Goal: Transaction & Acquisition: Purchase product/service

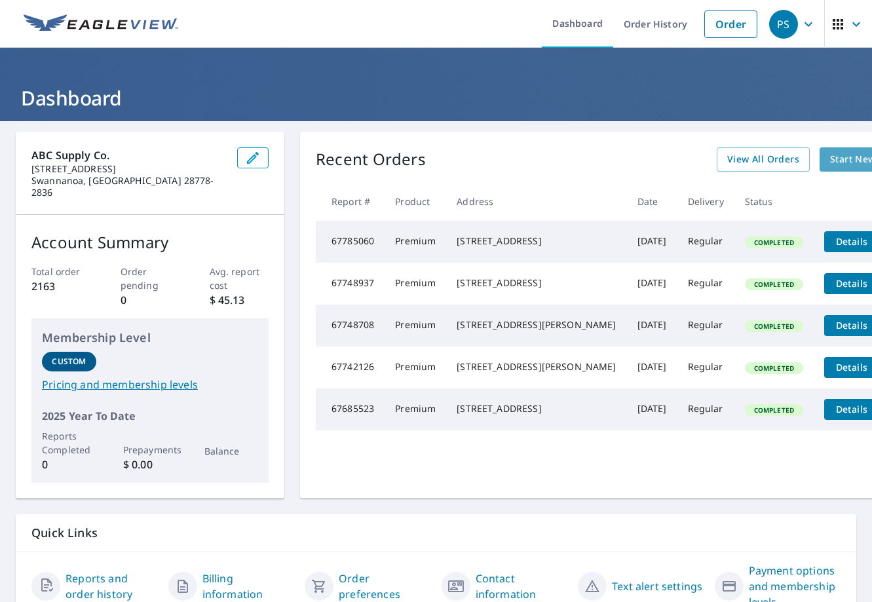
click at [830, 158] on span "Start New Order" at bounding box center [868, 159] width 76 height 16
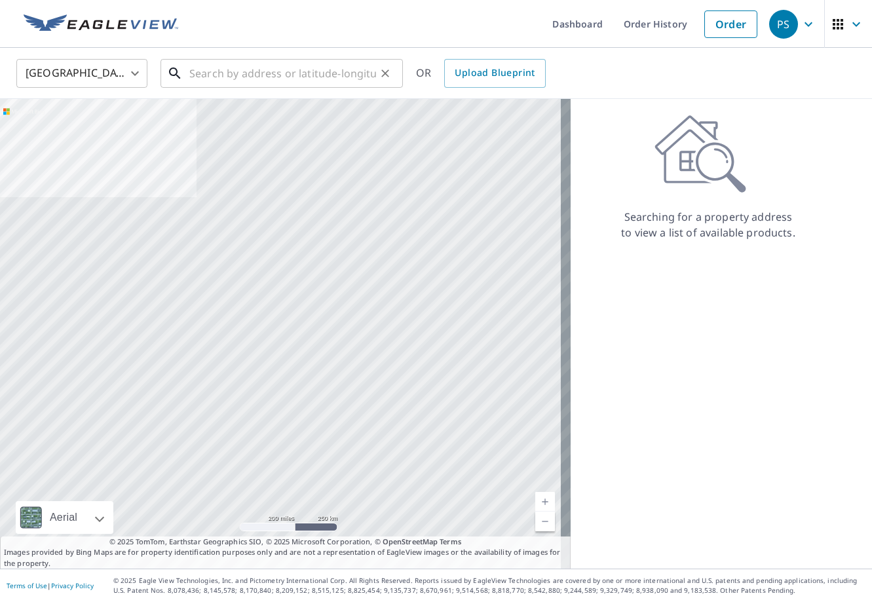
click at [246, 77] on input "text" at bounding box center [282, 73] width 187 height 37
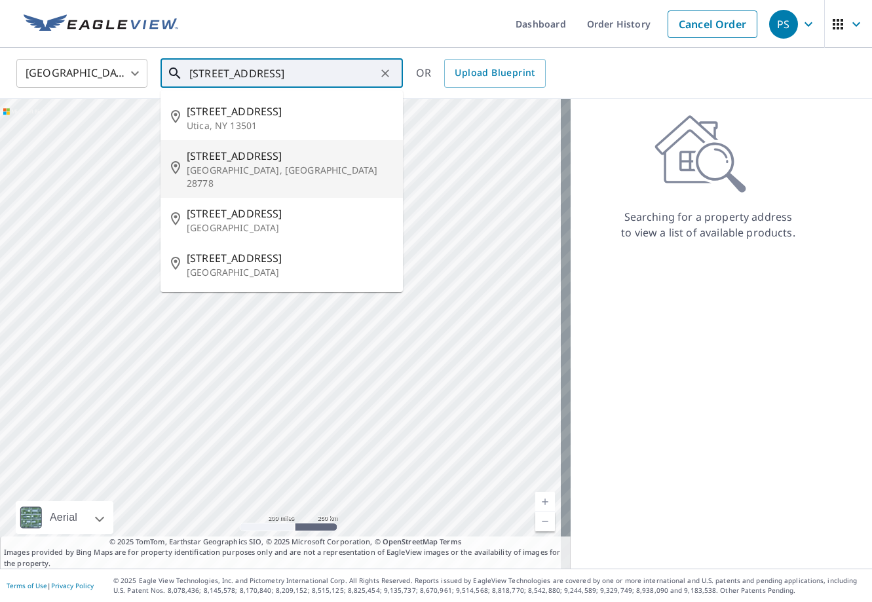
click at [234, 159] on span "[STREET_ADDRESS]" at bounding box center [290, 156] width 206 height 16
type input "[STREET_ADDRESS]"
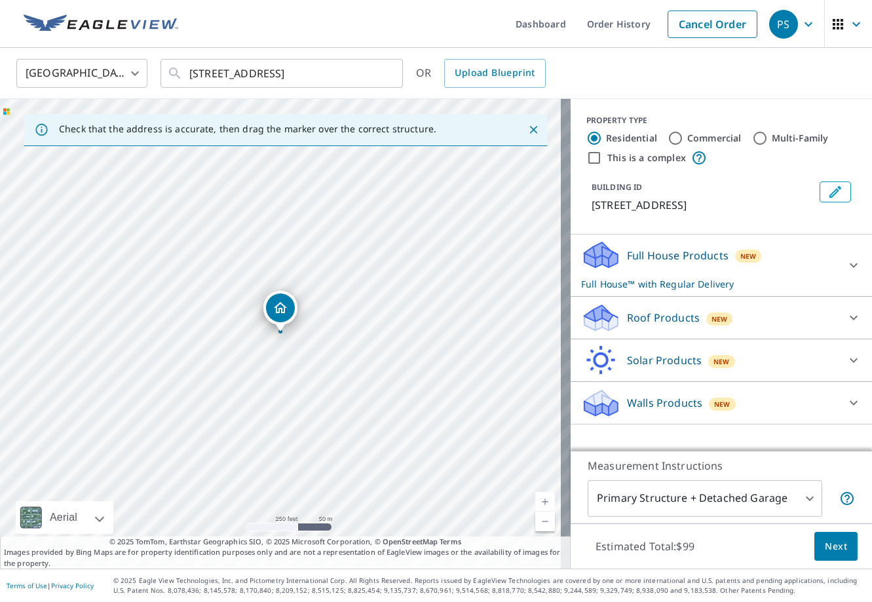
click at [846, 316] on icon at bounding box center [854, 318] width 16 height 16
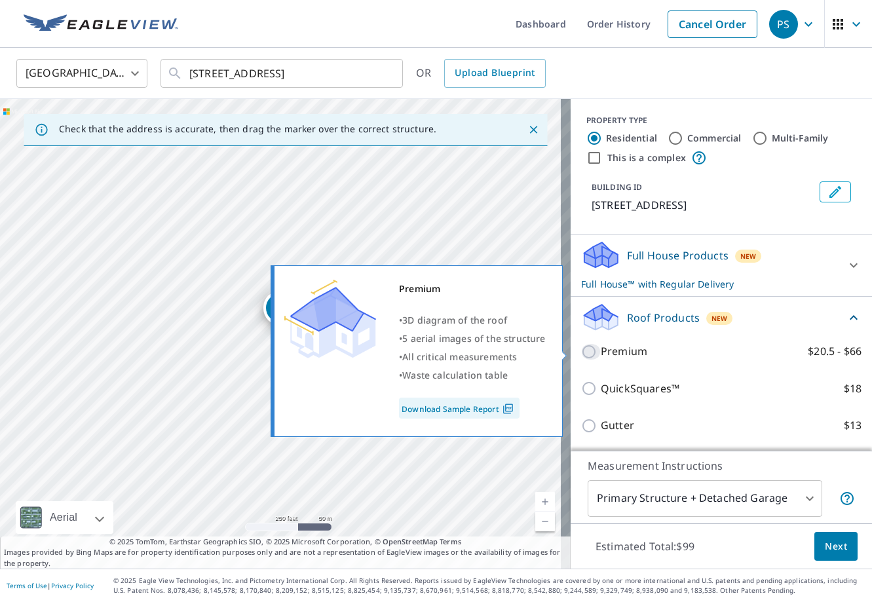
click at [583, 354] on input "Premium $20.5 - $66" at bounding box center [591, 352] width 20 height 16
checkbox input "true"
checkbox input "false"
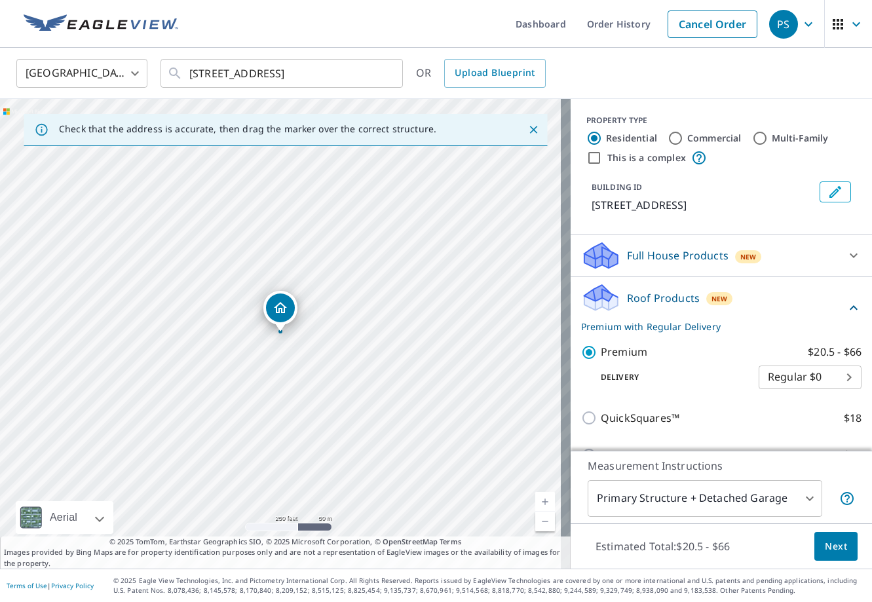
click at [833, 552] on span "Next" at bounding box center [836, 547] width 22 height 16
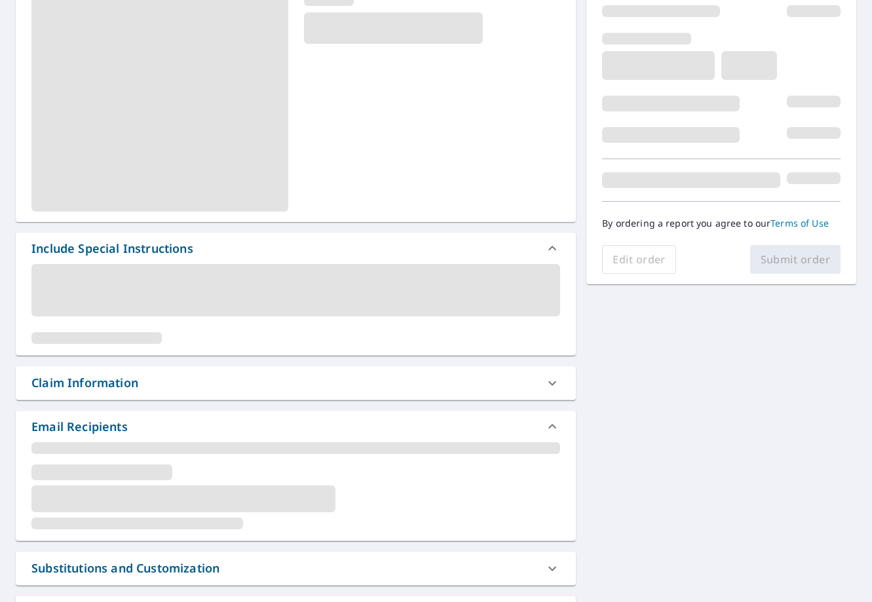
scroll to position [197, 0]
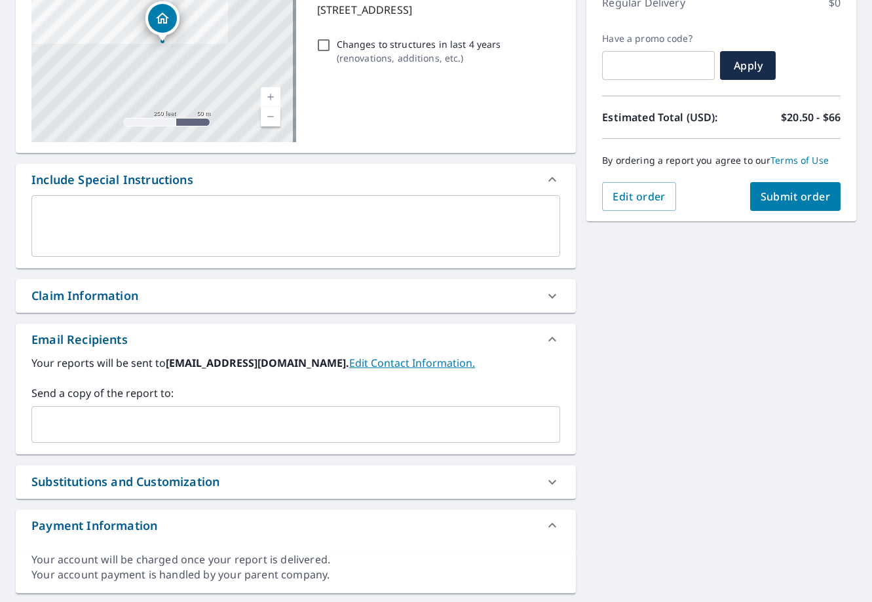
click at [164, 432] on input "text" at bounding box center [285, 424] width 497 height 25
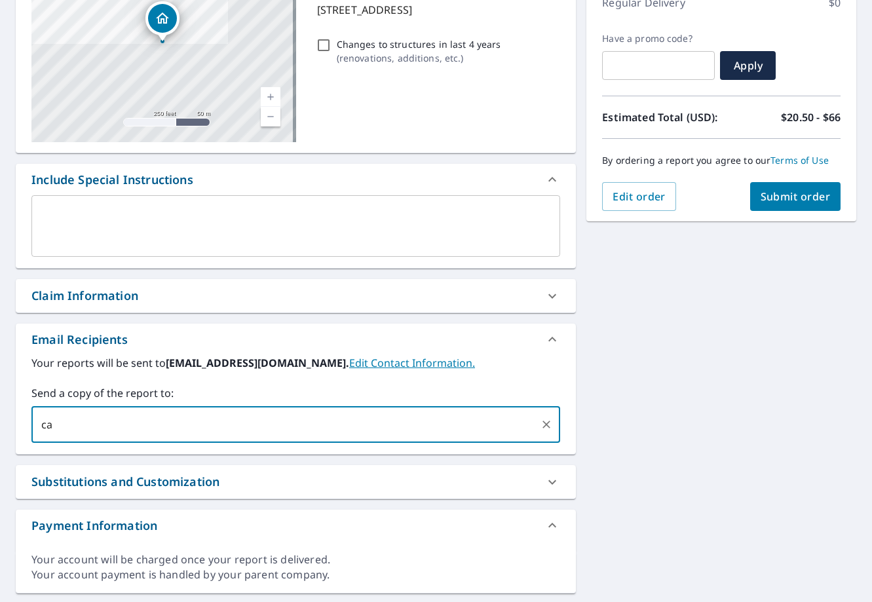
type input "c"
paste input "[PERSON_NAME][EMAIL_ADDRESS][PERSON_NAME][DOMAIN_NAME]"
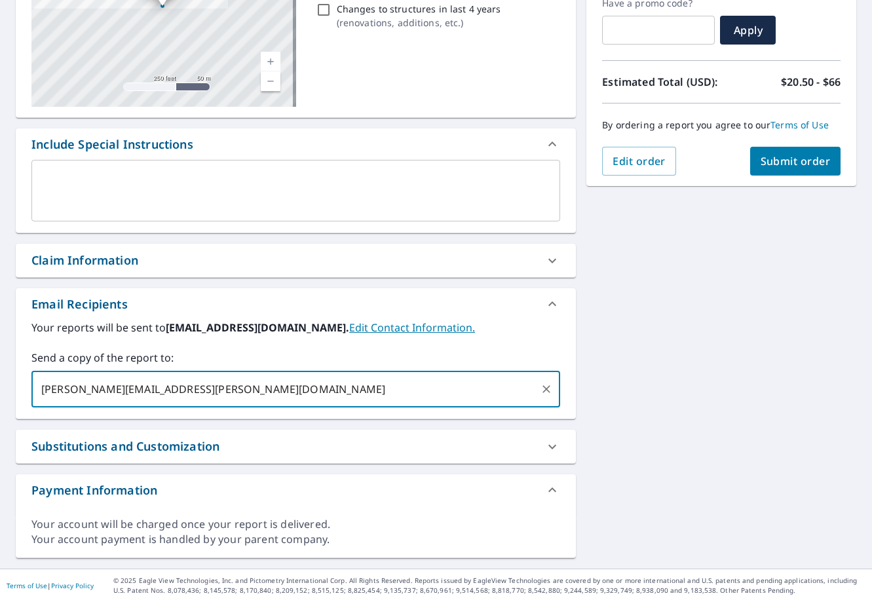
scroll to position [0, 0]
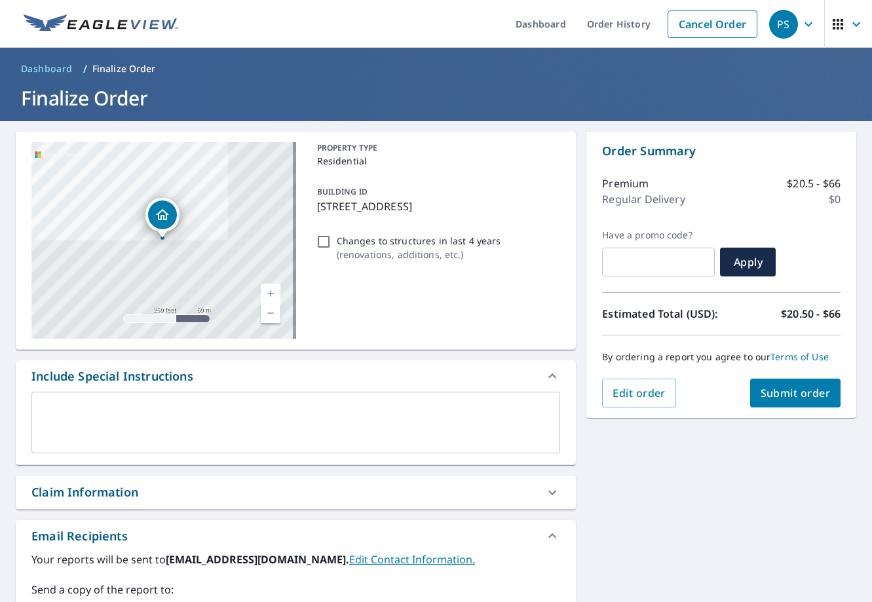
type input "[PERSON_NAME][EMAIL_ADDRESS][PERSON_NAME][DOMAIN_NAME]"
click at [791, 390] on span "Submit order" at bounding box center [796, 393] width 70 height 14
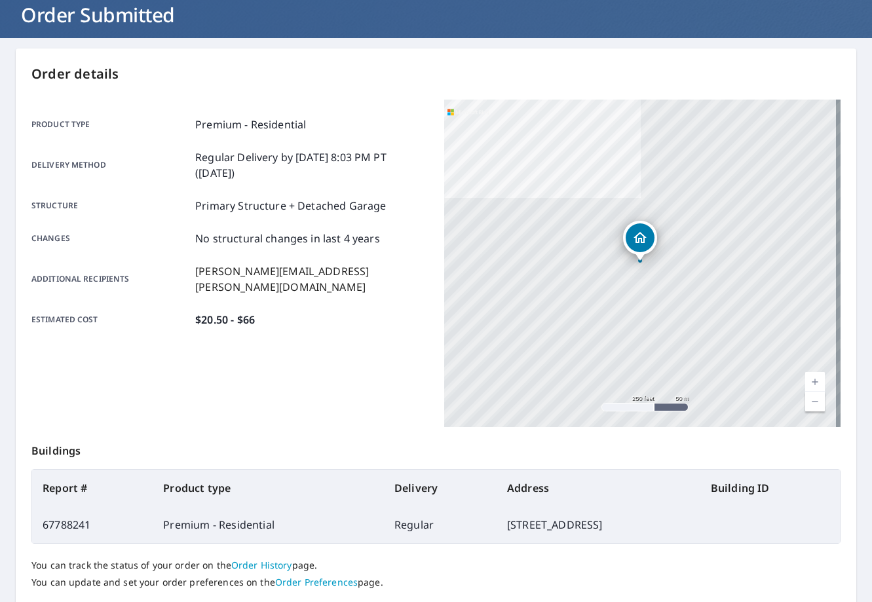
scroll to position [169, 0]
